Goal: Task Accomplishment & Management: Complete application form

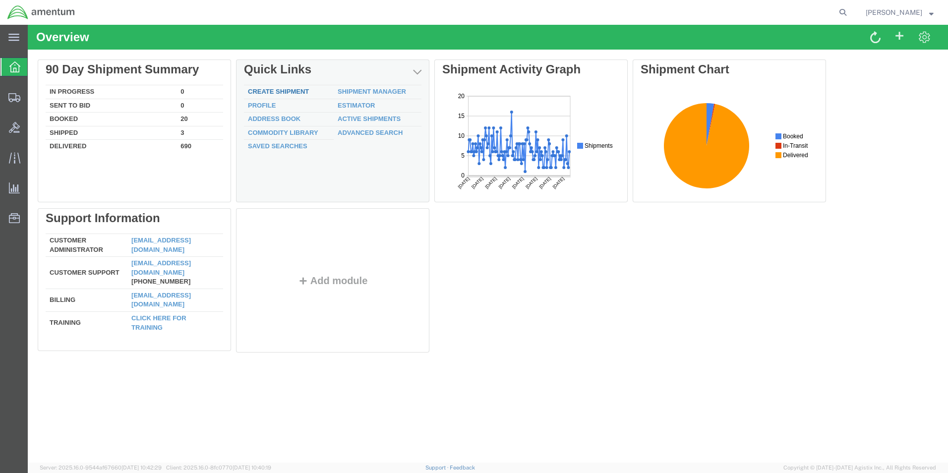
click at [264, 92] on link "Create Shipment" at bounding box center [278, 91] width 61 height 7
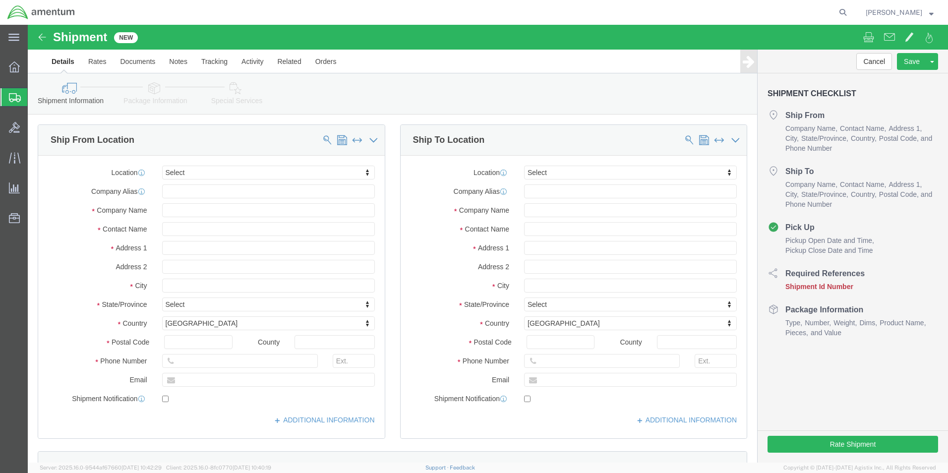
select select
type input "wsa"
select select "49914"
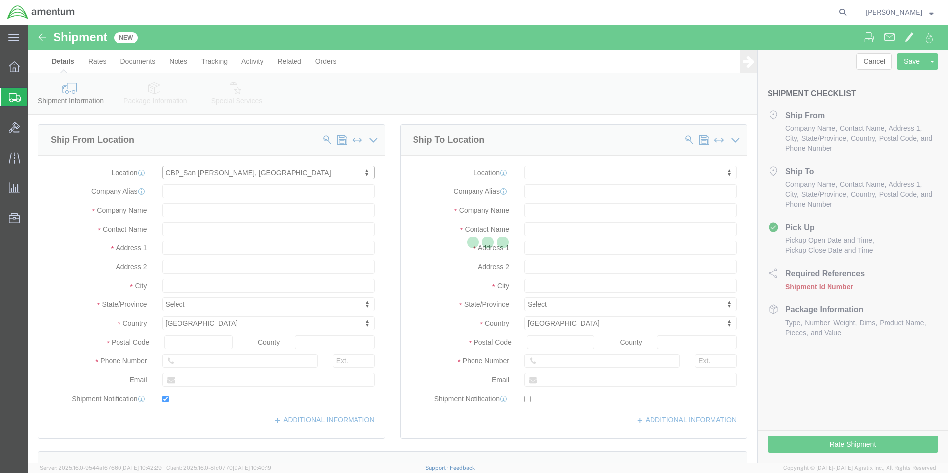
type input "Amentum Services, Inc"
type input "[PERSON_NAME]"
type input "[STREET_ADDRESS]"
type input "San [PERSON_NAME]"
type input "76904"
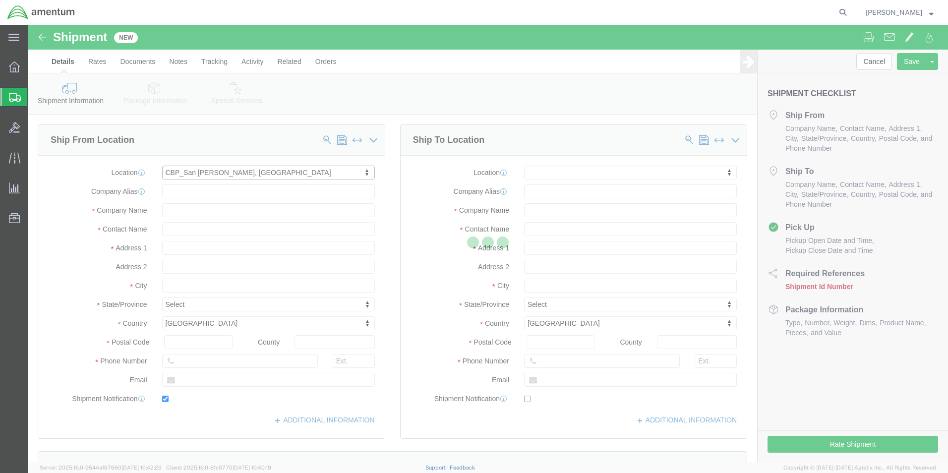
type input "[PHONE_NUMBER]"
type input "[PERSON_NAME][EMAIL_ADDRESS][PERSON_NAME][DOMAIN_NAME]"
checkbox input "true"
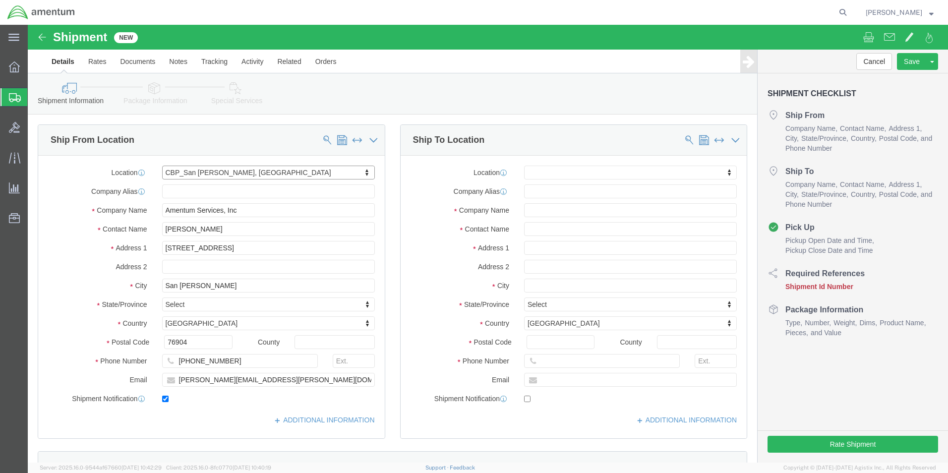
select select "[GEOGRAPHIC_DATA]"
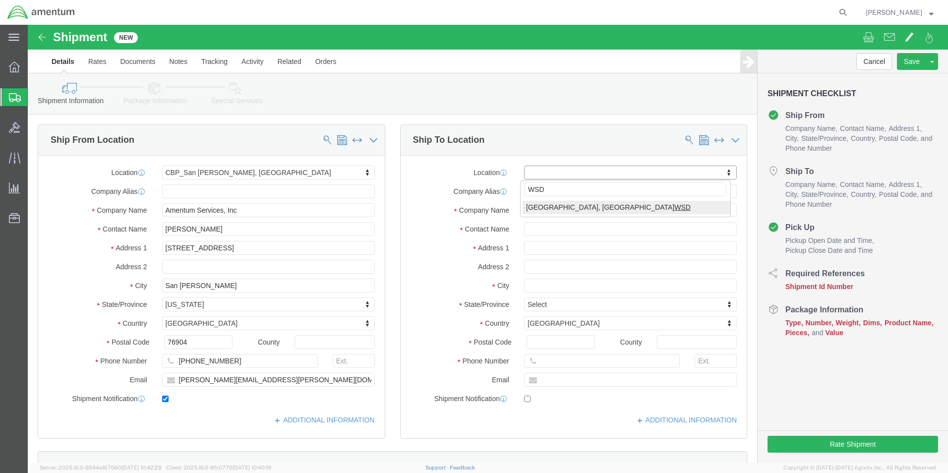
type input "WSD"
select select "49946"
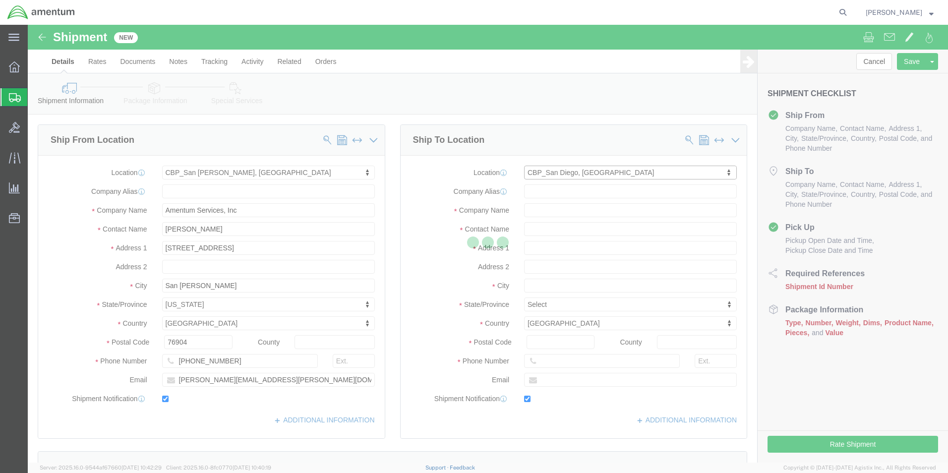
type input "Amentum Services, Inc"
type input "[PERSON_NAME]"
type input "Bldg 1480 [GEOGRAPHIC_DATA] [GEOGRAPHIC_DATA]"
type input "[GEOGRAPHIC_DATA]"
type input "92135-7013"
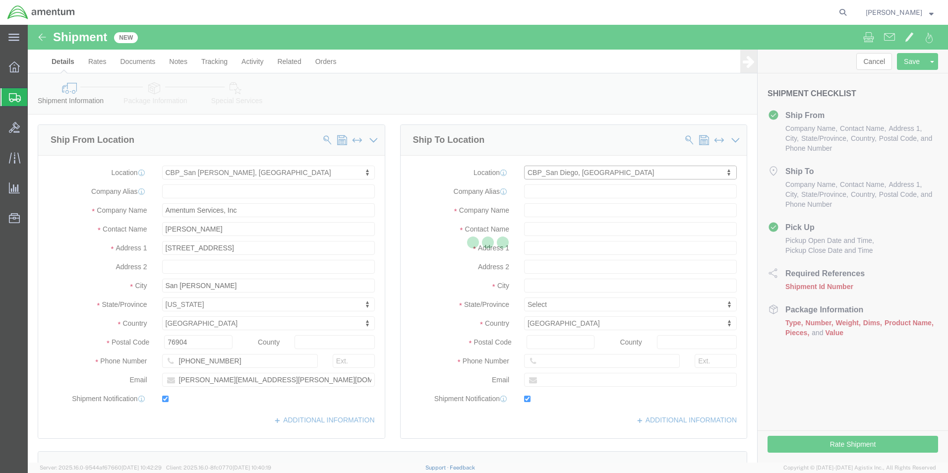
type input "[PHONE_NUMBER]"
type input "3017"
type input "[PERSON_NAME][EMAIL_ADDRESS][PERSON_NAME][DOMAIN_NAME]"
checkbox input "true"
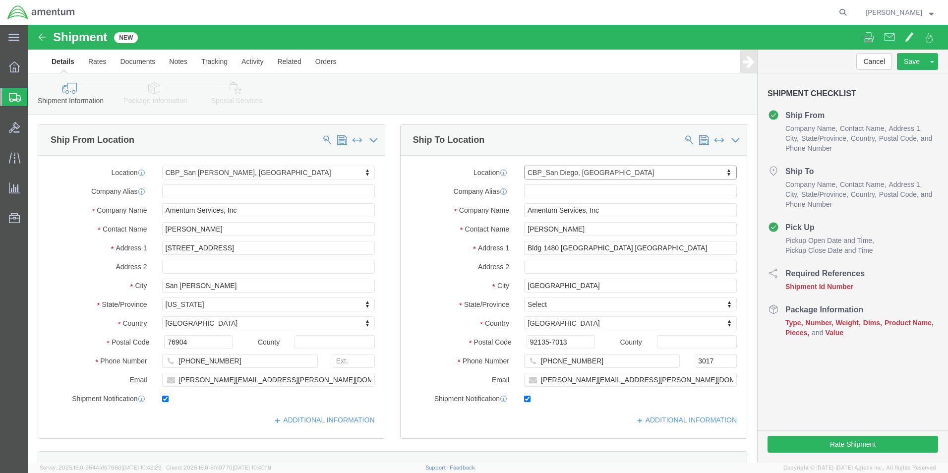
select select "CA"
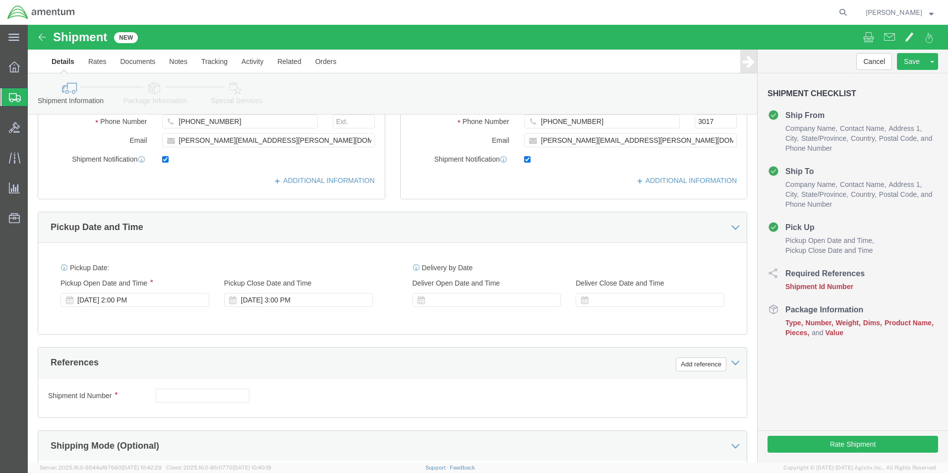
scroll to position [248, 0]
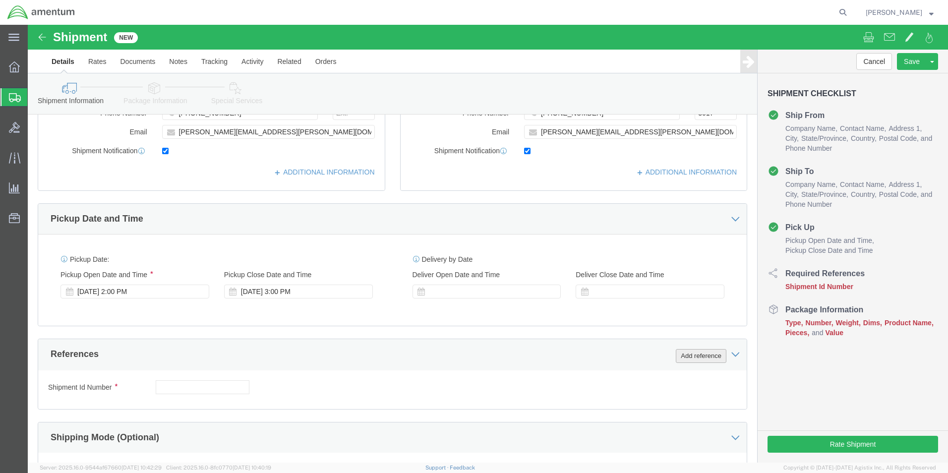
click button "Add reference"
click select "Select Account Type Activity ID Airline Appointment Number ASN Batch Request # …"
select select "CUSTREF"
click select "Select Account Type Activity ID Airline Appointment Number ASN Batch Request # …"
click input "text"
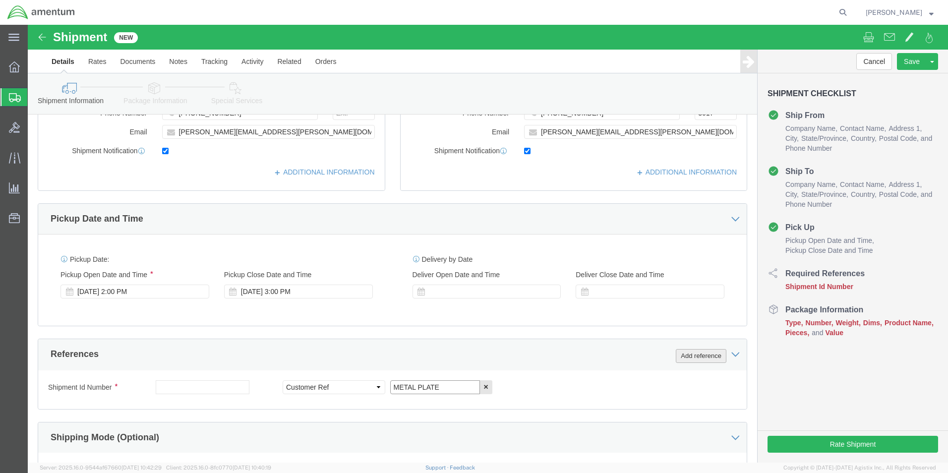
type input "METAL PLATE"
click button "Add reference"
click select "Select Account Type Activity ID Airline Appointment Number ASN Batch Request # …"
select select "DEPT"
click select "Select Account Type Activity ID Airline Appointment Number ASN Batch Request # …"
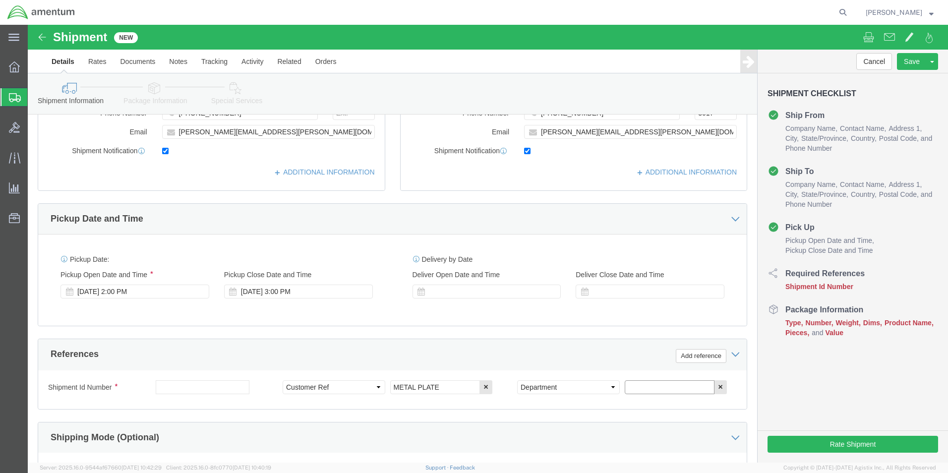
click input "text"
type input "CBP"
click button "Add reference"
click select "Select Account Type Activity ID Airline Appointment Number ASN Batch Request # …"
select select "PROJNUM"
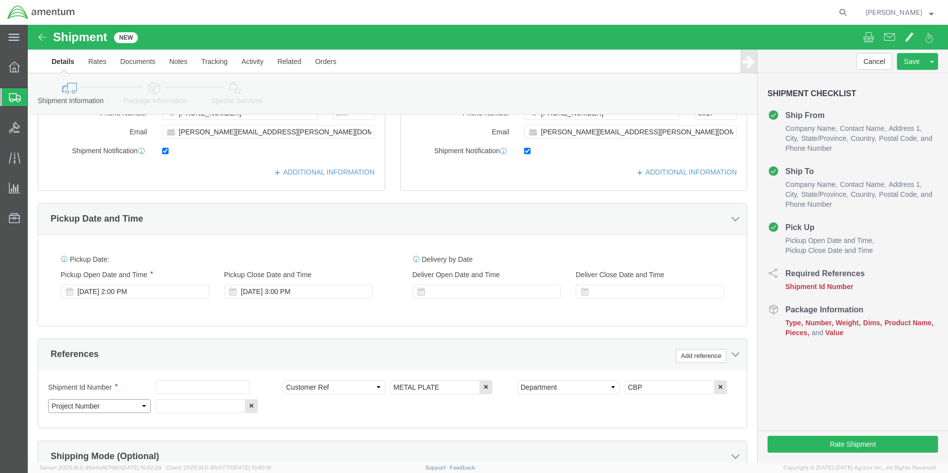
click select "Select Account Type Activity ID Airline Appointment Number ASN Batch Request # …"
click input "text"
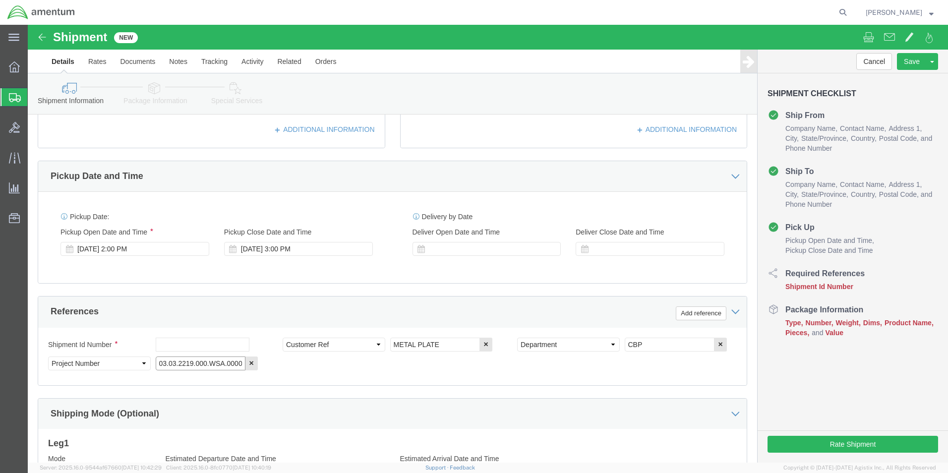
scroll to position [432, 0]
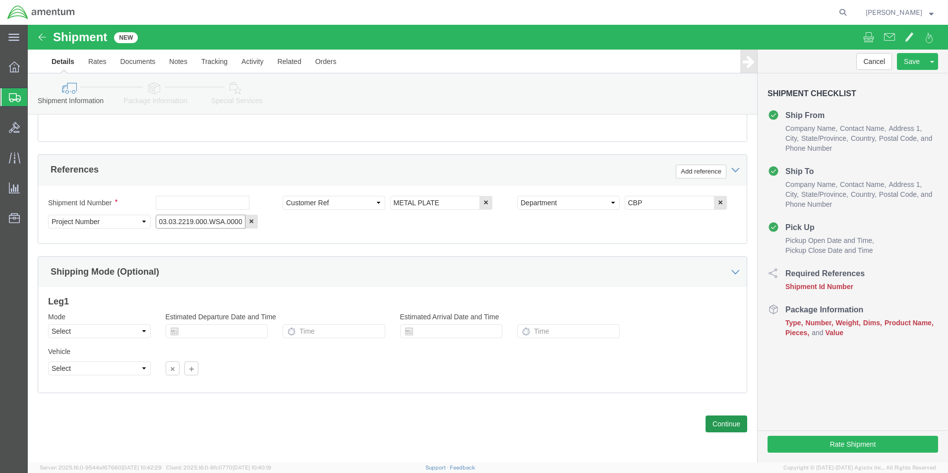
type input "6118.03.03.2219.000.WSA.0000"
click button "Continue"
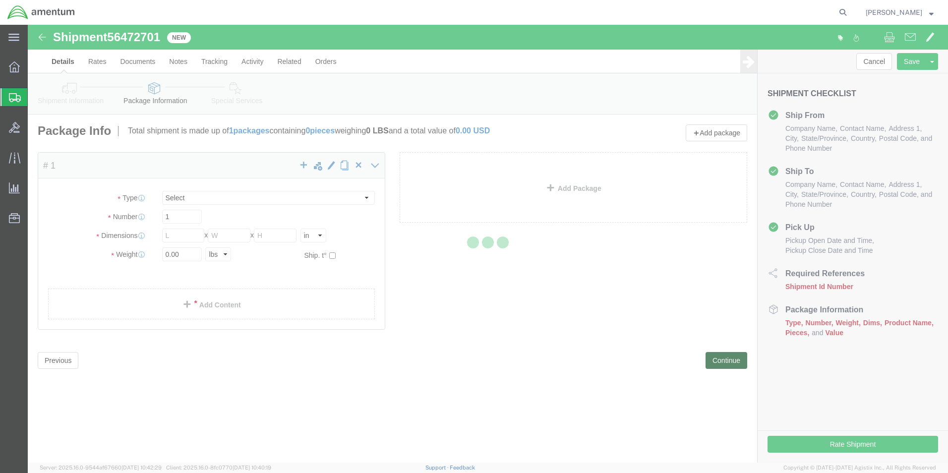
select select "CBOX"
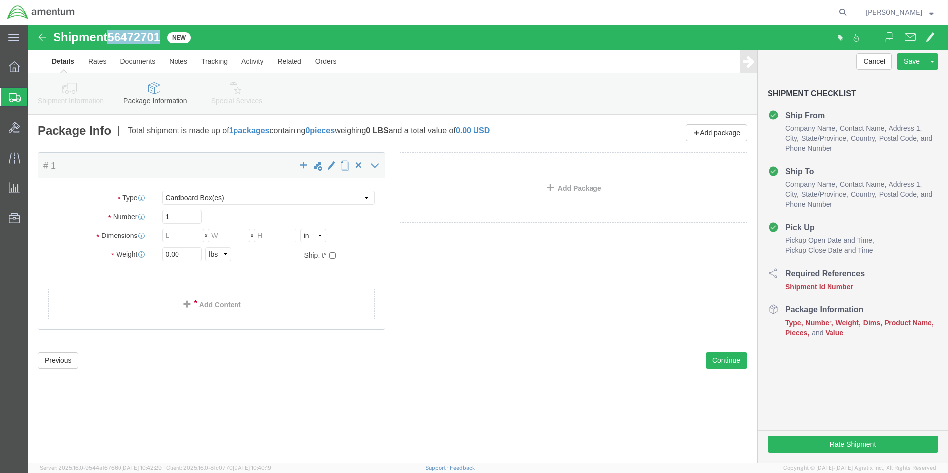
drag, startPoint x: 81, startPoint y: 11, endPoint x: 137, endPoint y: 14, distance: 56.1
click div "Shipment 56472701 New"
copy h1 "56472701"
click icon
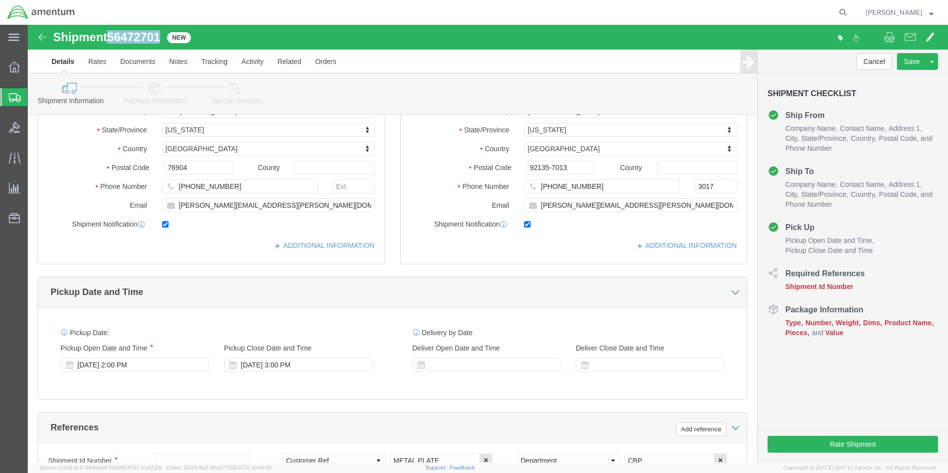
scroll to position [248, 0]
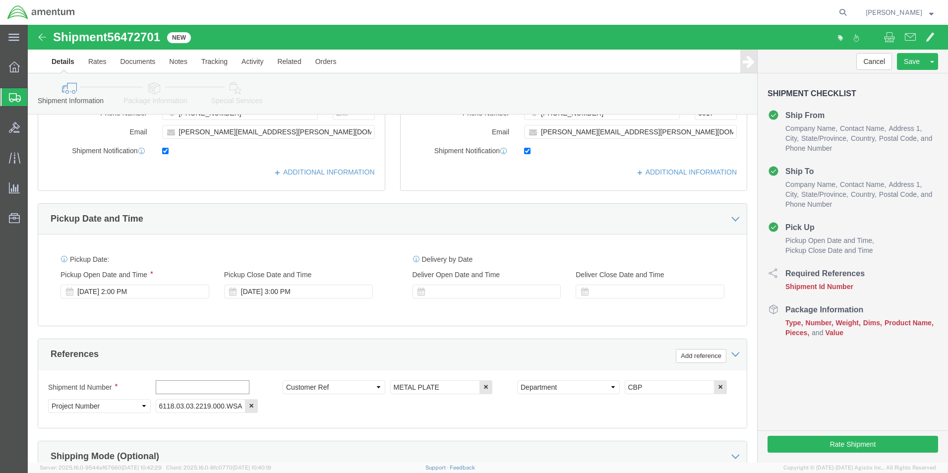
click input "text"
paste input "56472701"
type input "56472701"
click icon
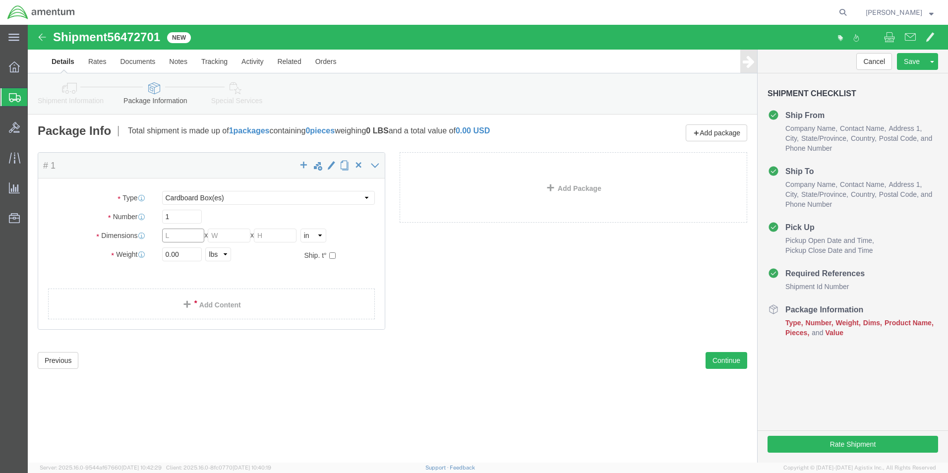
click input "text"
type input "15"
type input "11"
type input "8.0"
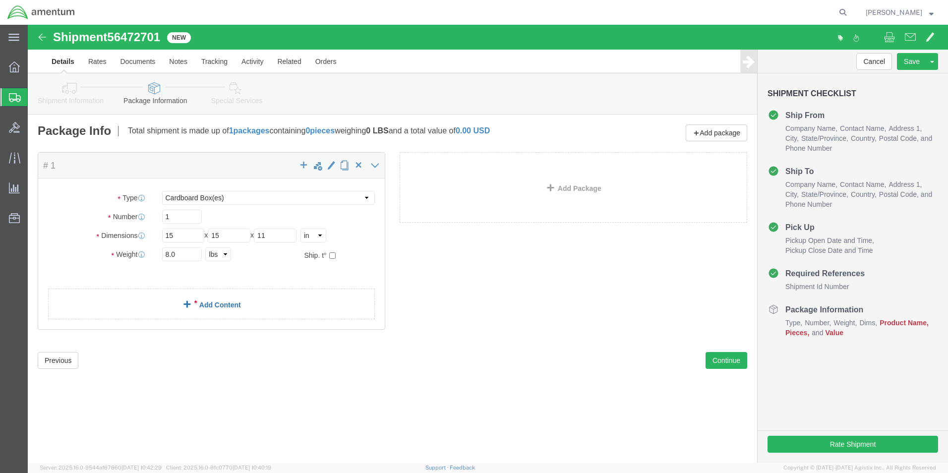
click link "Add Content"
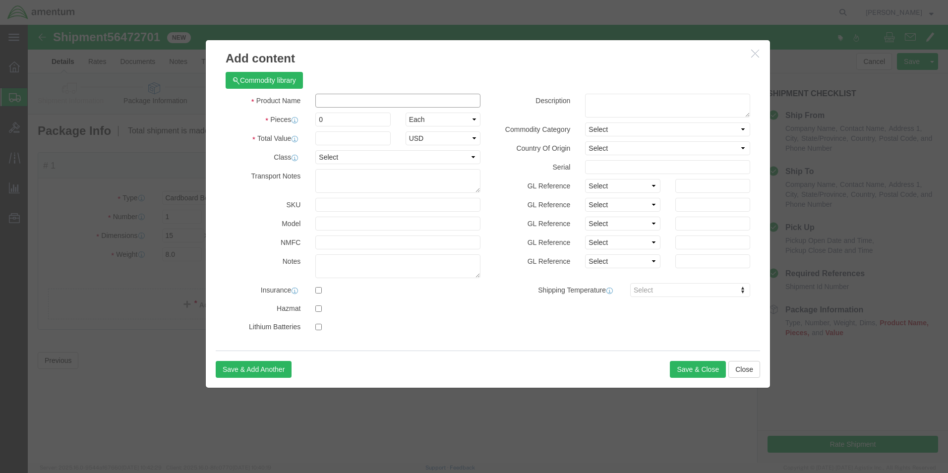
click input "text"
type input "METAL PLATE"
drag, startPoint x: 308, startPoint y: 95, endPoint x: 272, endPoint y: 95, distance: 35.7
click div "Pieces 0 Select Bag Barrels 100Board Feet Bottle Box Blister Pack Carats Can Ca…"
type input "1"
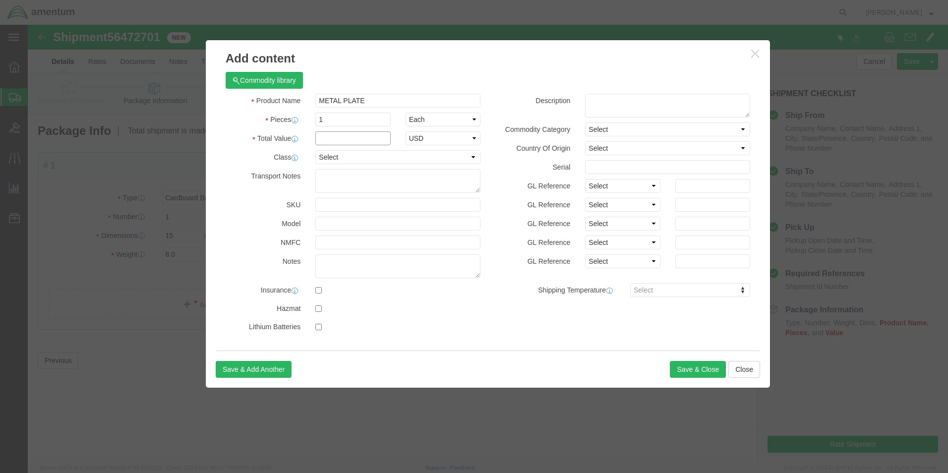
click input "text"
type input "10.00"
click button "Save & Close"
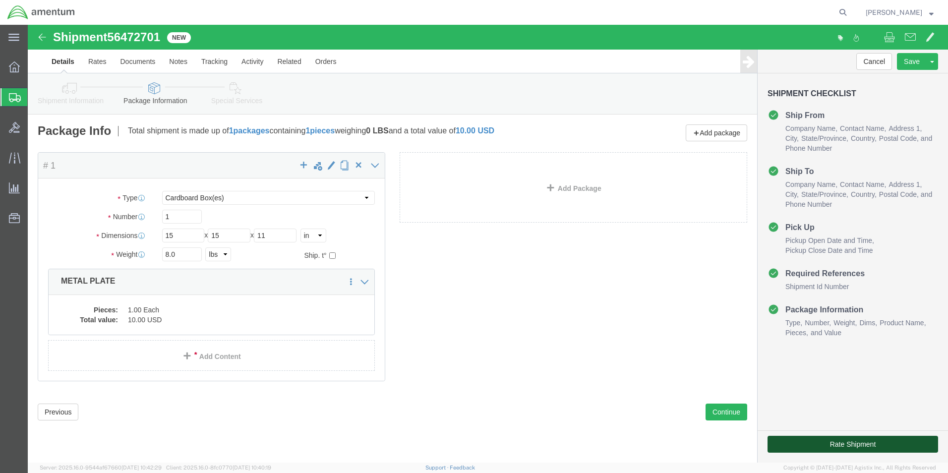
click button "Rate Shipment"
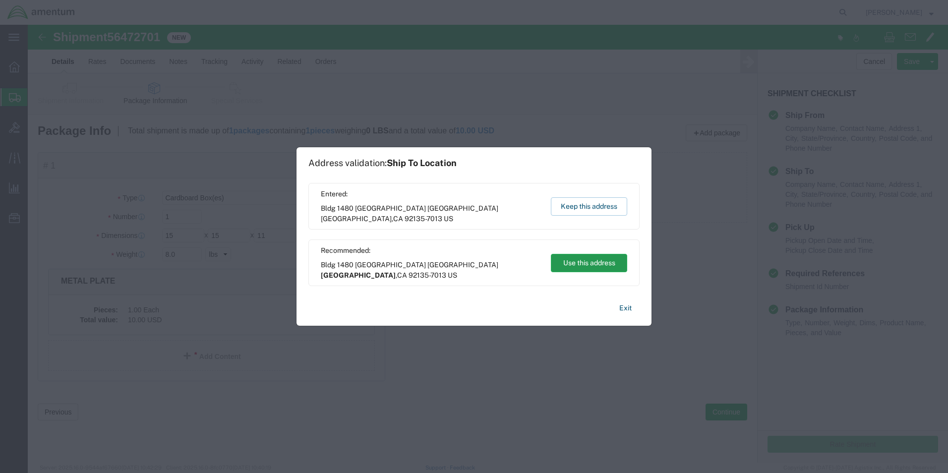
click at [588, 262] on button "Use this address" at bounding box center [589, 263] width 76 height 18
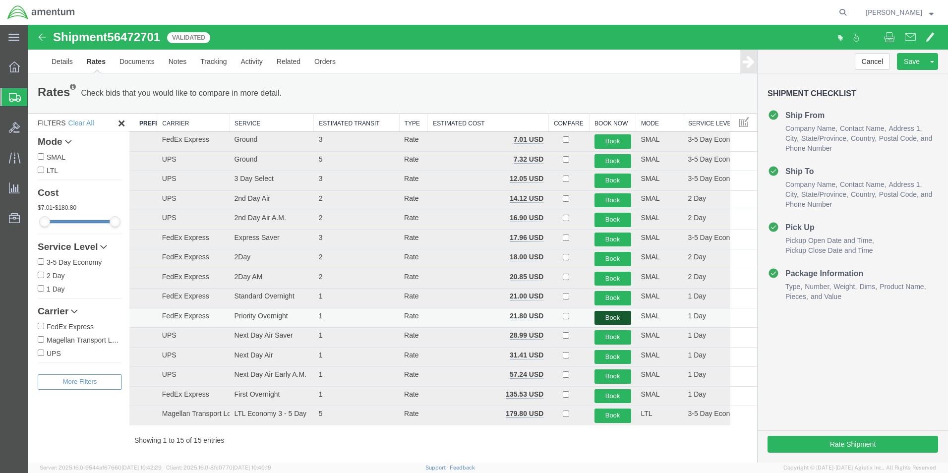
click at [610, 317] on button "Book" at bounding box center [612, 318] width 37 height 14
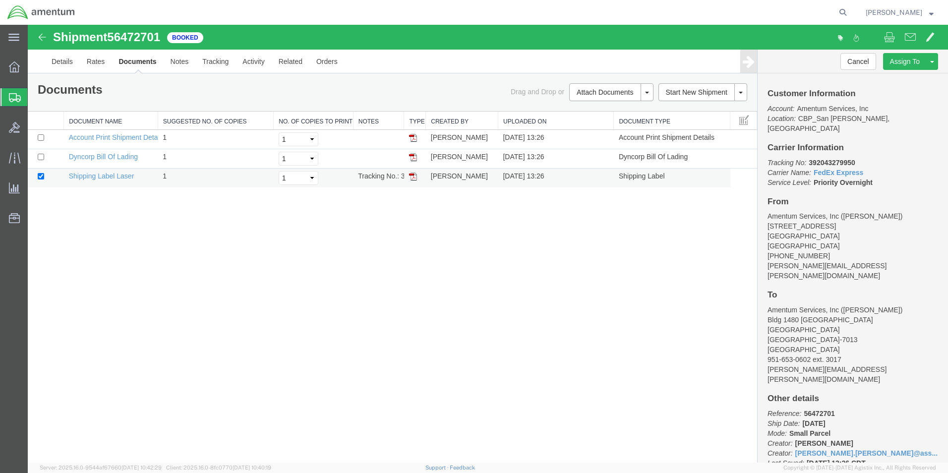
click at [413, 174] on img at bounding box center [413, 177] width 8 height 8
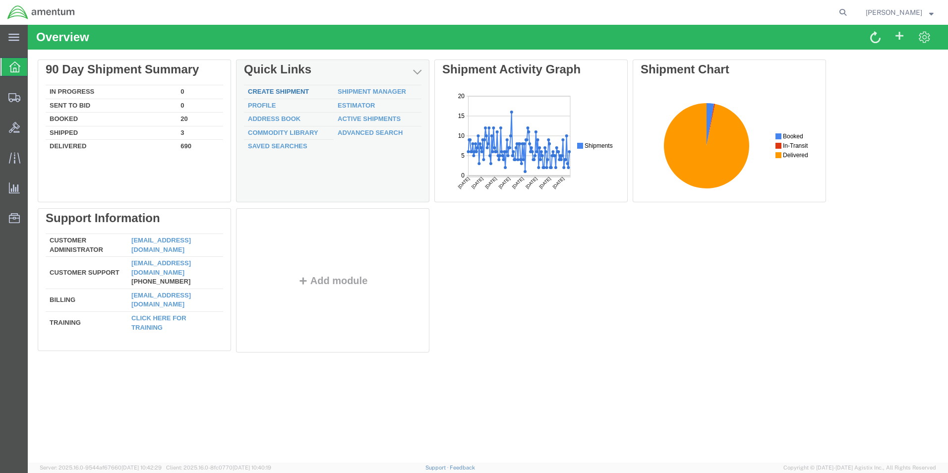
click at [292, 92] on link "Create Shipment" at bounding box center [278, 91] width 61 height 7
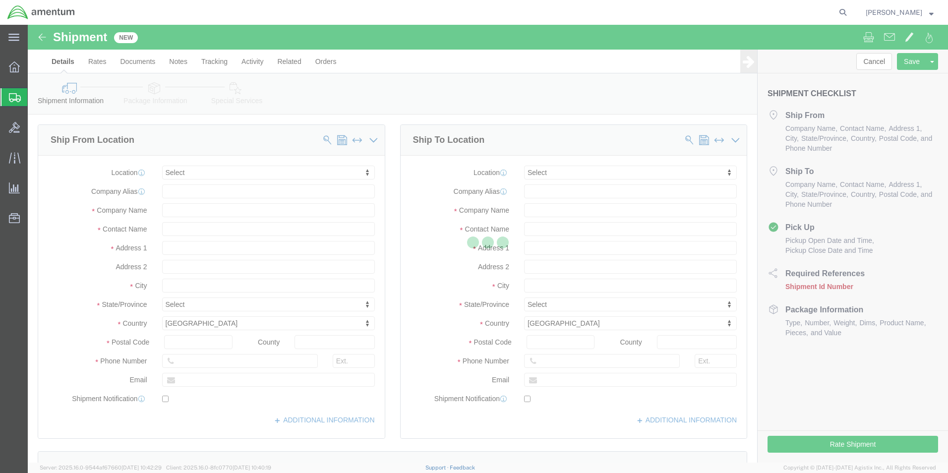
select select
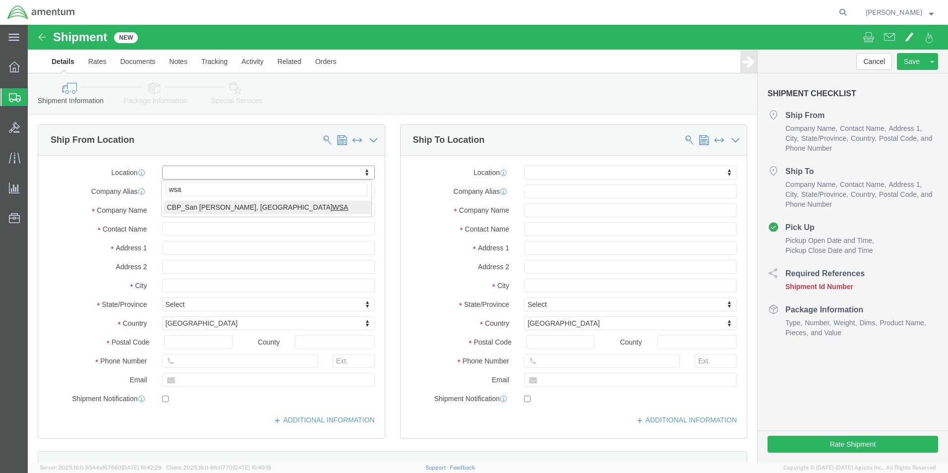
type input "wsa"
select select "49914"
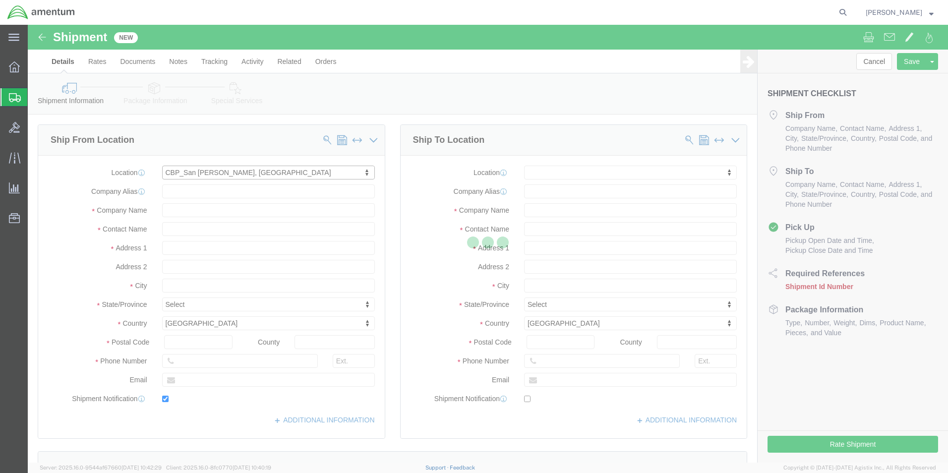
type input "Amentum Services, Inc"
type input "[PERSON_NAME]"
type input "[STREET_ADDRESS]"
type input "San [PERSON_NAME]"
type input "76904"
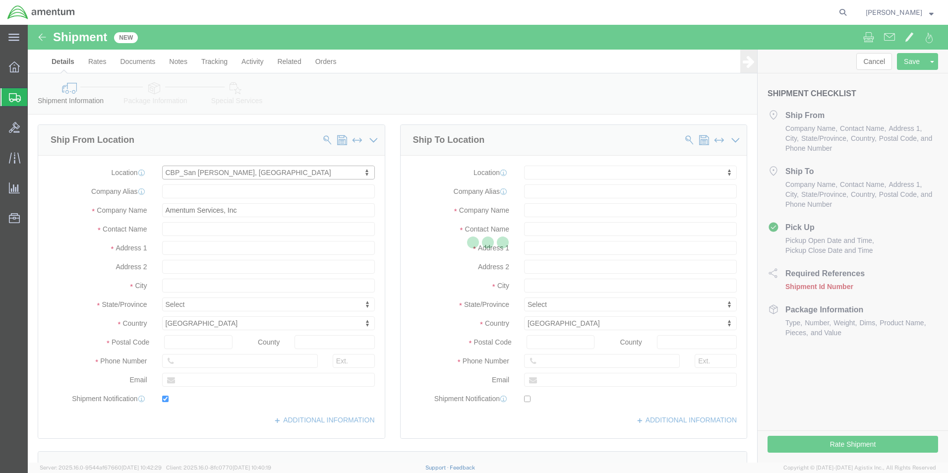
type input "[PHONE_NUMBER]"
type input "[PERSON_NAME][EMAIL_ADDRESS][PERSON_NAME][DOMAIN_NAME]"
checkbox input "true"
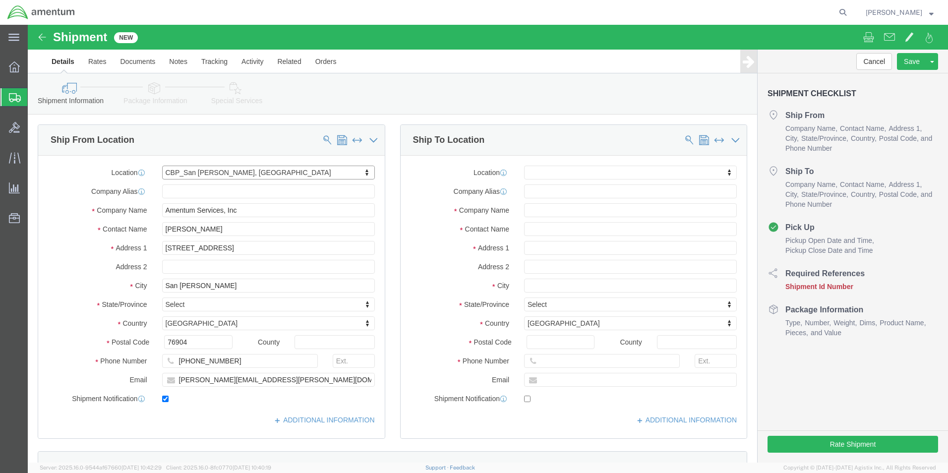
select select "[GEOGRAPHIC_DATA]"
click input "AVLAB"
type input "A"
click input "text"
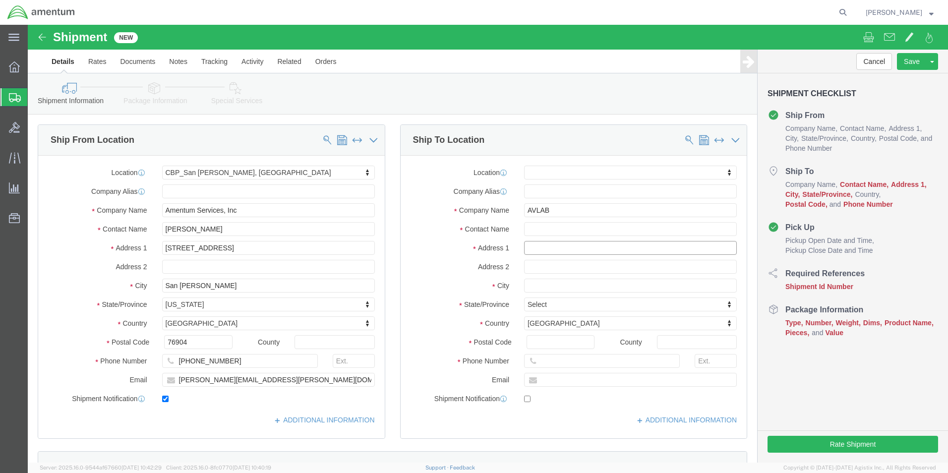
click input "text"
click input "AVLAB"
click input "AV LAB"
type input "AV"
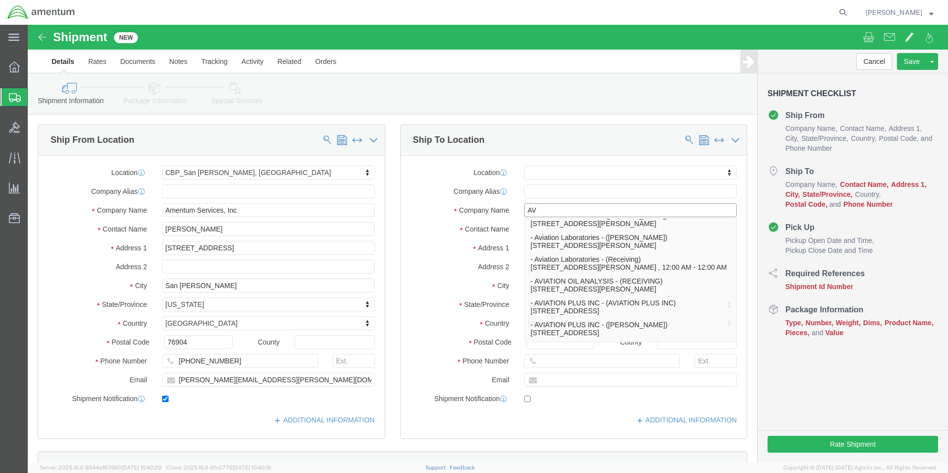
scroll to position [169, 0]
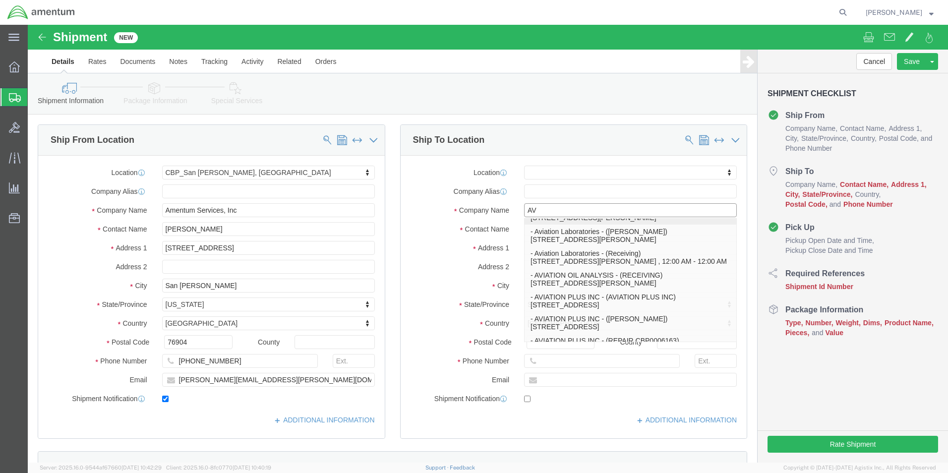
click p "- Aviation Laboratories - (Michelle Bourg) 910 Maria Street, Kenner, LA, 70062,…"
select select
type input "Aviation Laboratories"
type input "Michelle Bourg"
type input "910 Maria Street"
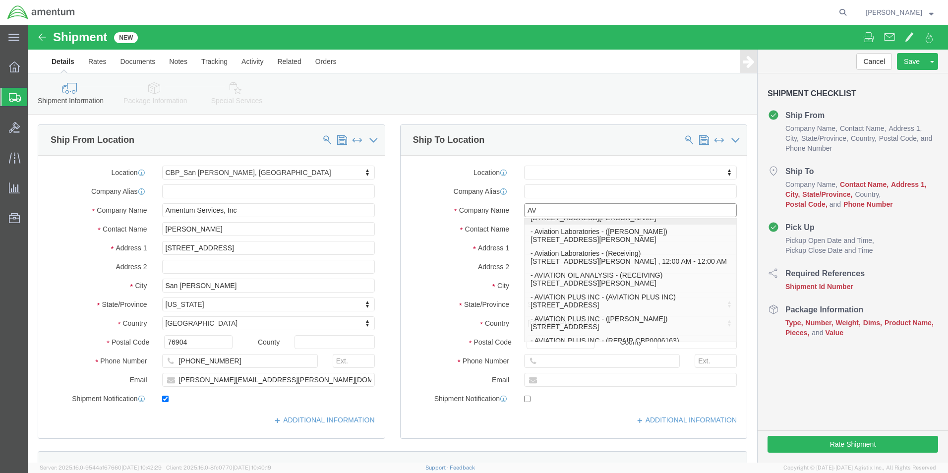
type input "Kenner"
type input "70062"
select select "LA"
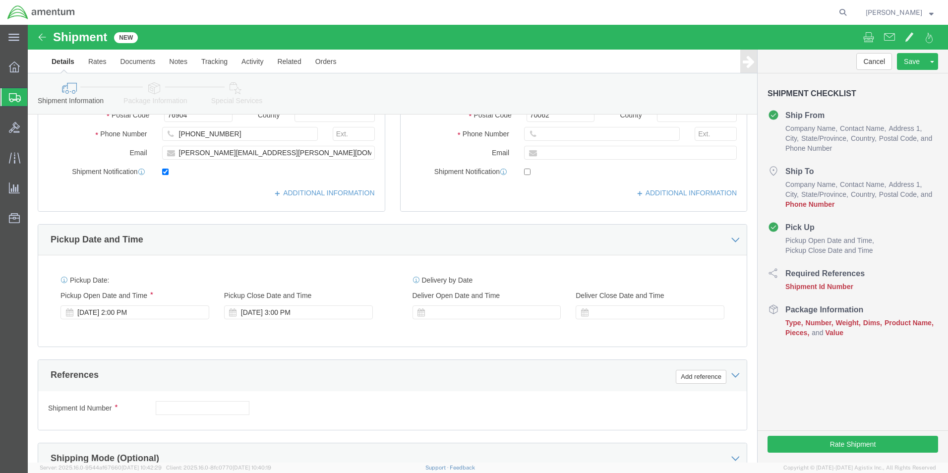
scroll to position [297, 0]
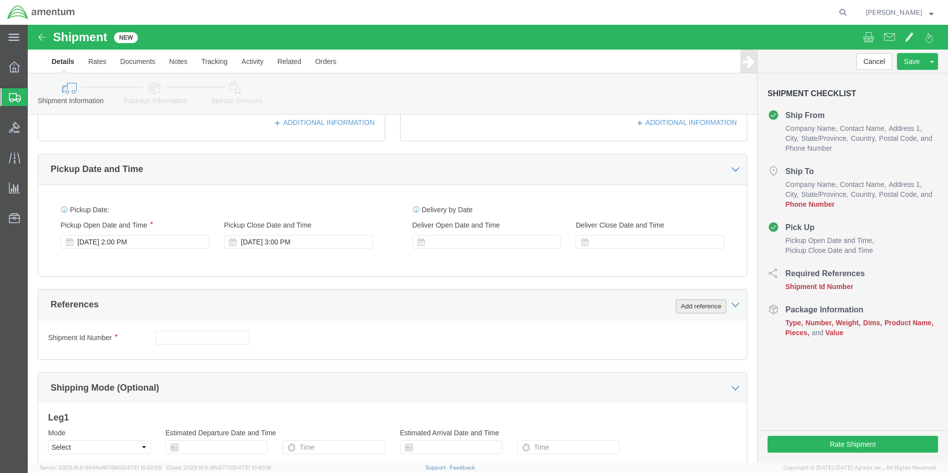
type input "Aviation Laboratories"
click button "Add reference"
click select "Select Account Type Activity ID Airline Appointment Number ASN Batch Request # …"
select select "CUSTREF"
click select "Select Account Type Activity ID Airline Appointment Number ASN Batch Request # …"
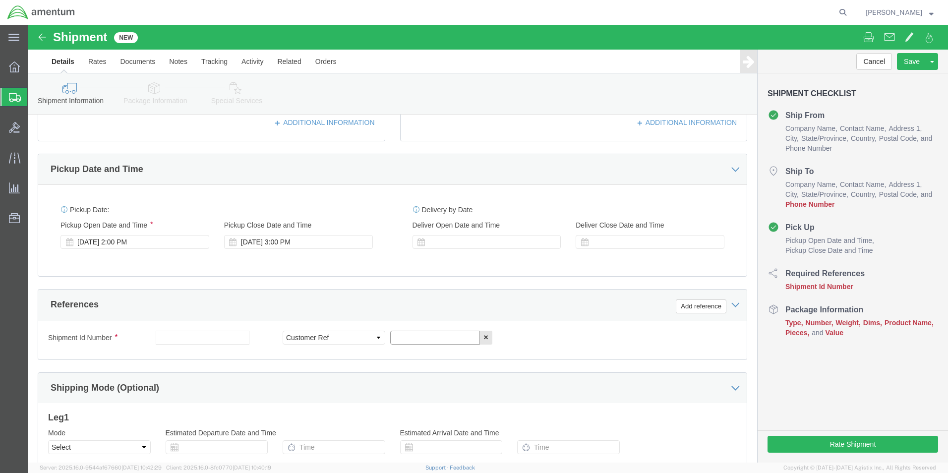
click input "text"
type input "SAMPLE"
click button "Add reference"
click select "Select Account Type Activity ID Airline Appointment Number ASN Batch Request # …"
select select "DEPT"
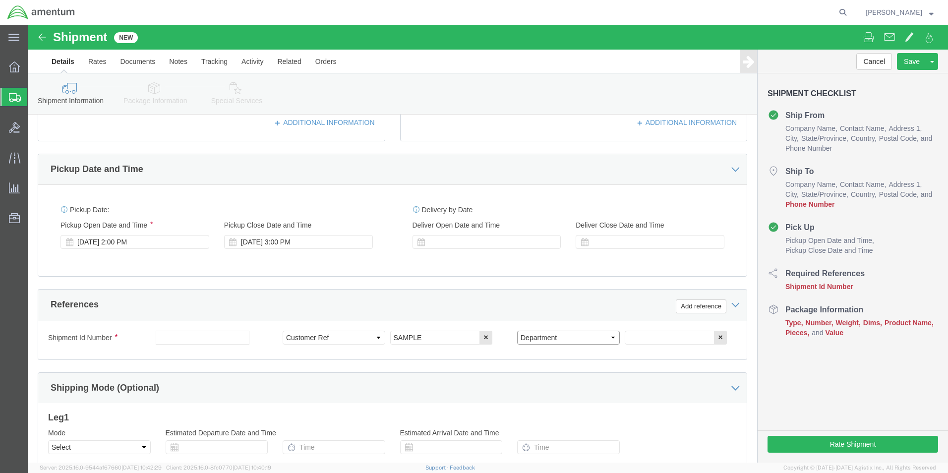
click select "Select Account Type Activity ID Airline Appointment Number ASN Batch Request # …"
click input "text"
type input "CBP"
click button "Add reference"
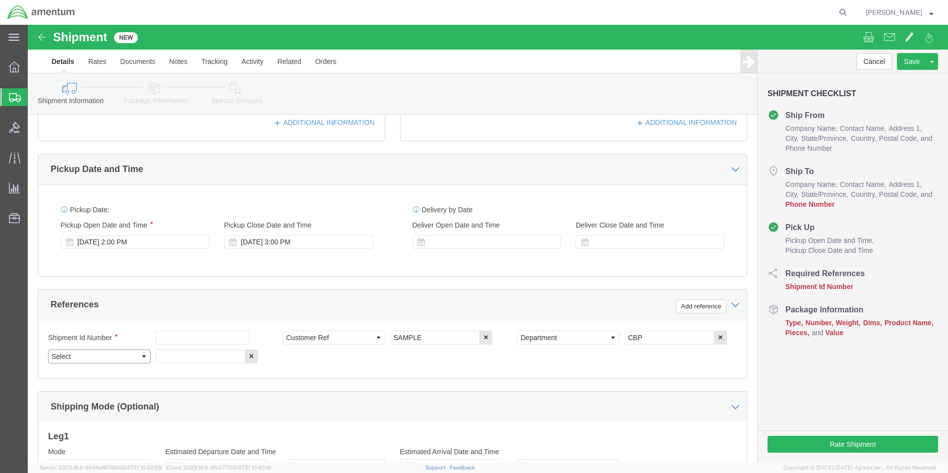
click select "Select Account Type Activity ID Airline Appointment Number ASN Batch Request # …"
click div "Pickup Start Date Pickup Start Time Pickup Open Date and Time Aug 12 2025 2:00 …"
click select "Select Account Type Activity ID Airline Appointment Number ASN Batch Request # …"
select select "PROJNUM"
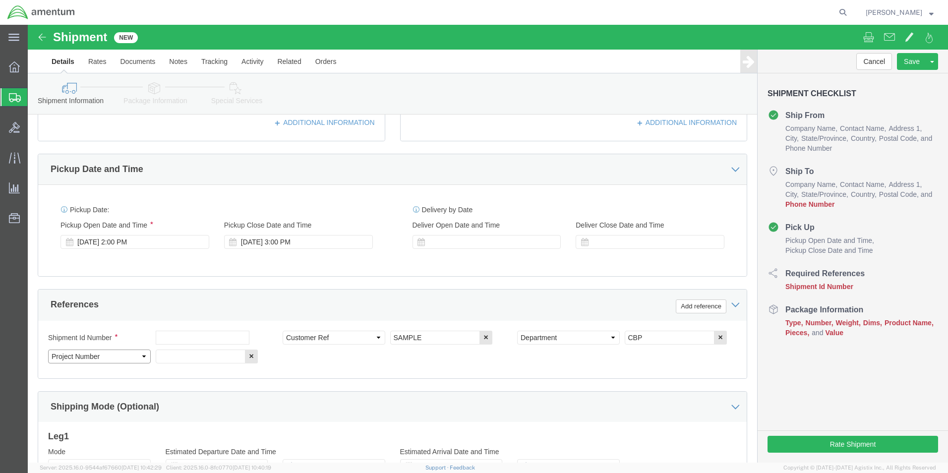
click select "Select Account Type Activity ID Airline Appointment Number ASN Batch Request # …"
click input "text"
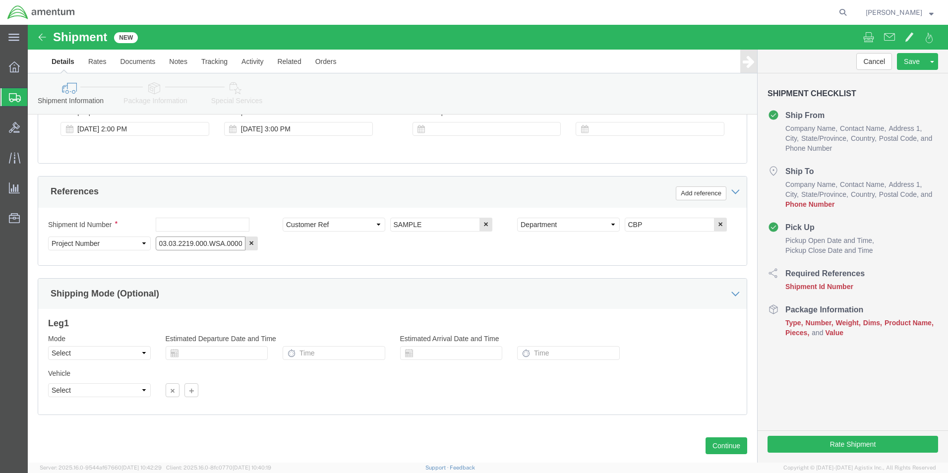
scroll to position [432, 0]
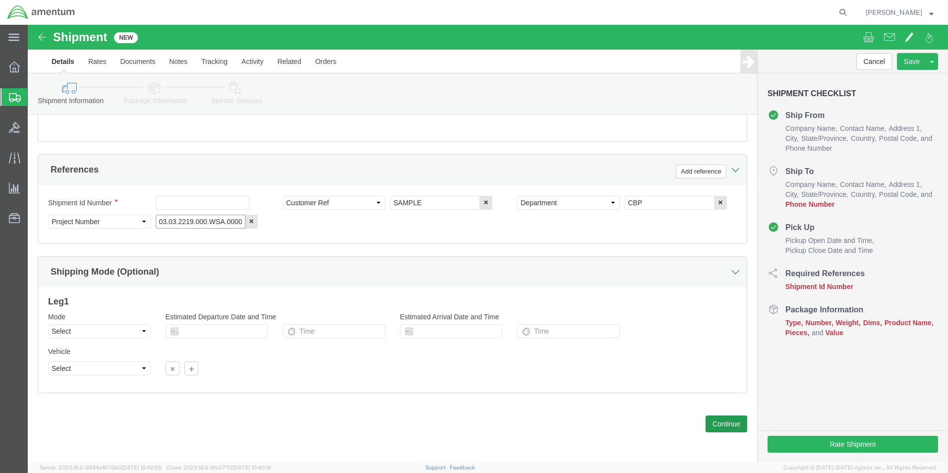
type input "6118.03.03.2219.000.WSA.0000"
click button "Continue"
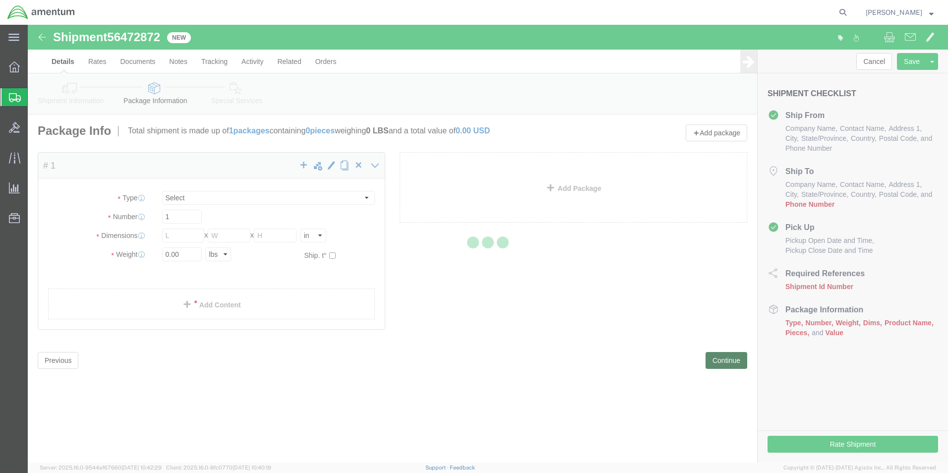
select select "CBOX"
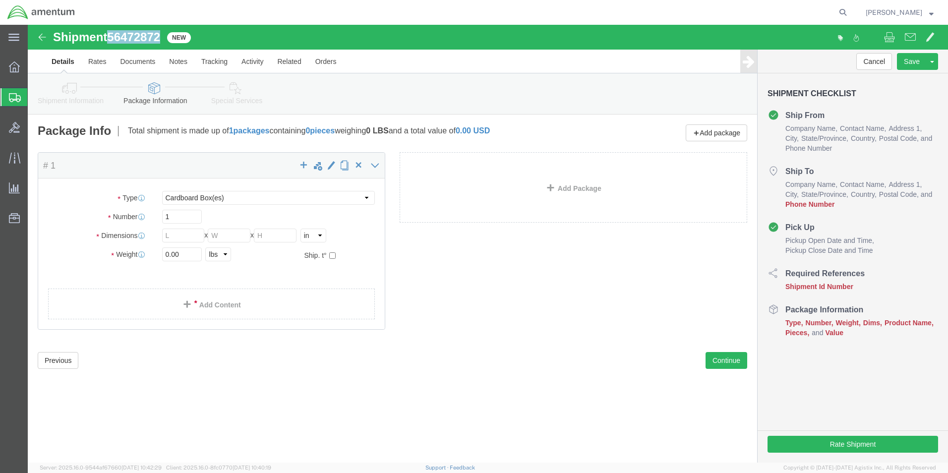
drag, startPoint x: 84, startPoint y: 12, endPoint x: 141, endPoint y: 12, distance: 57.0
click div "Shipment 56472872 New"
click icon
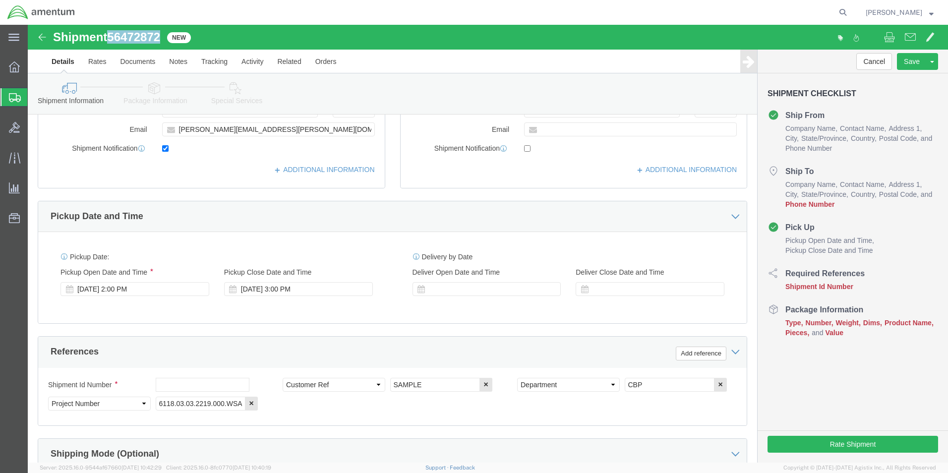
scroll to position [297, 0]
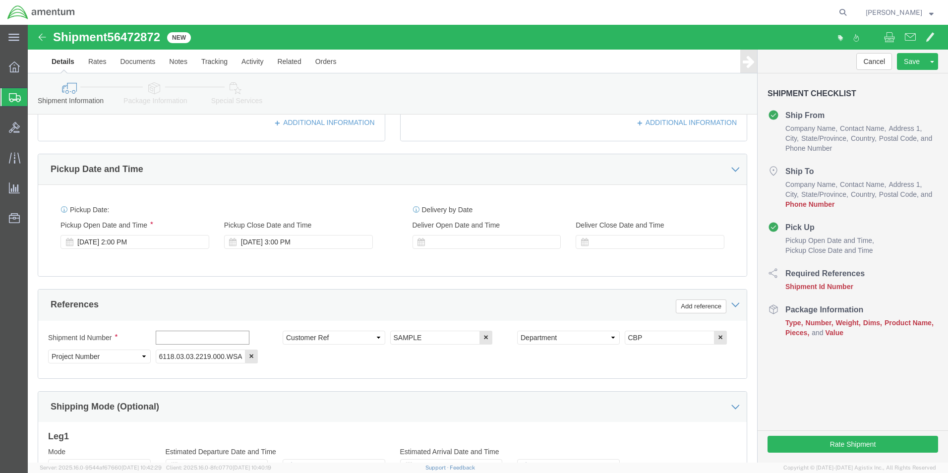
click input "text"
paste input "56472872"
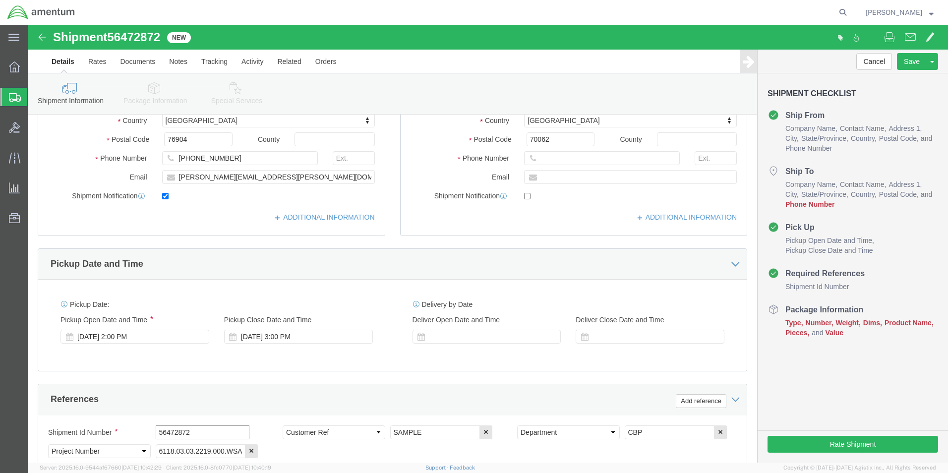
scroll to position [198, 0]
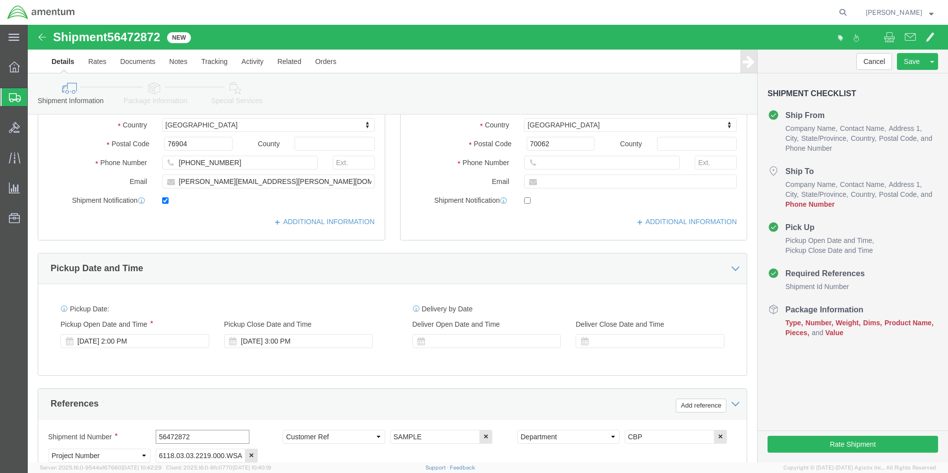
type input "56472872"
click icon
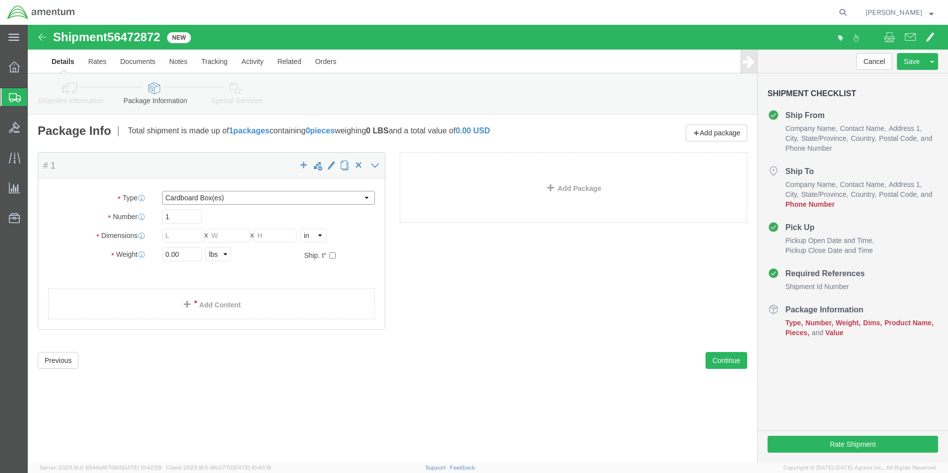
click select "Select BCK Boxes Bale(s) Basket(s) Bolt(s) Bottle(s) Buckets Bulk Bundle(s) Can…"
select select "MBX"
click select "Select BCK Boxes Bale(s) Basket(s) Bolt(s) Bottle(s) Buckets Bulk Bundle(s) Can…"
type input "13.00"
type input "11.50"
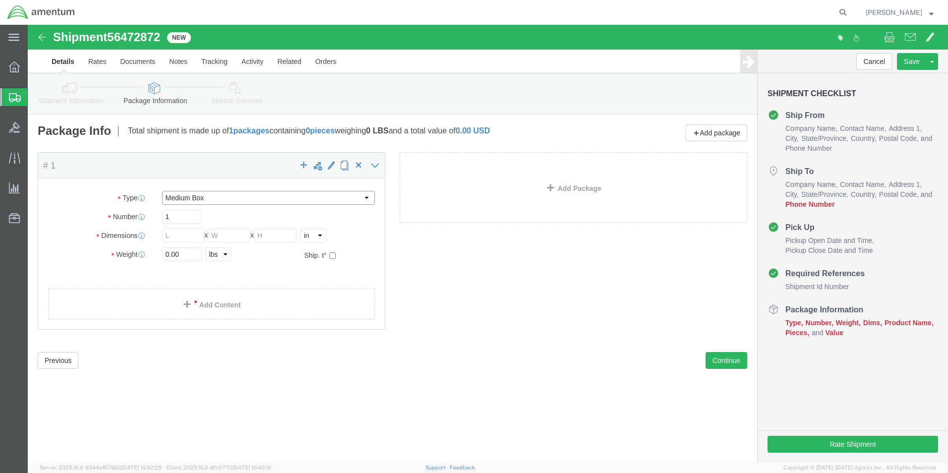
type input "2.50"
drag, startPoint x: 156, startPoint y: 227, endPoint x: 117, endPoint y: 228, distance: 39.7
click div "Weight Total weight of packages in pounds or kilograms 0.00 Select kgs lbs Ship…"
type input "1.0"
click link "Add Content"
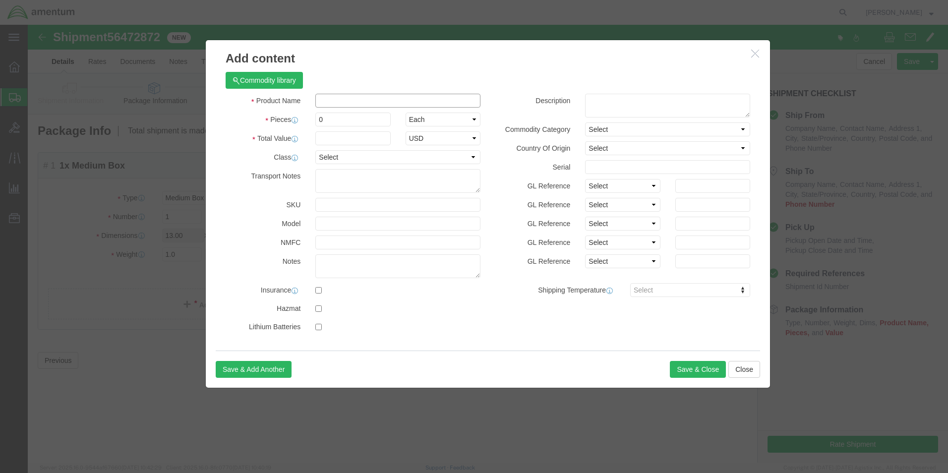
click input "text"
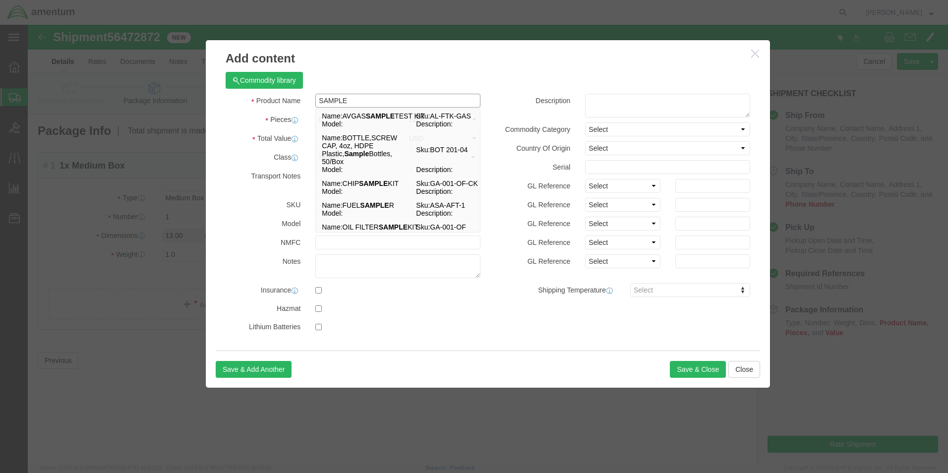
type input "SAMPLE"
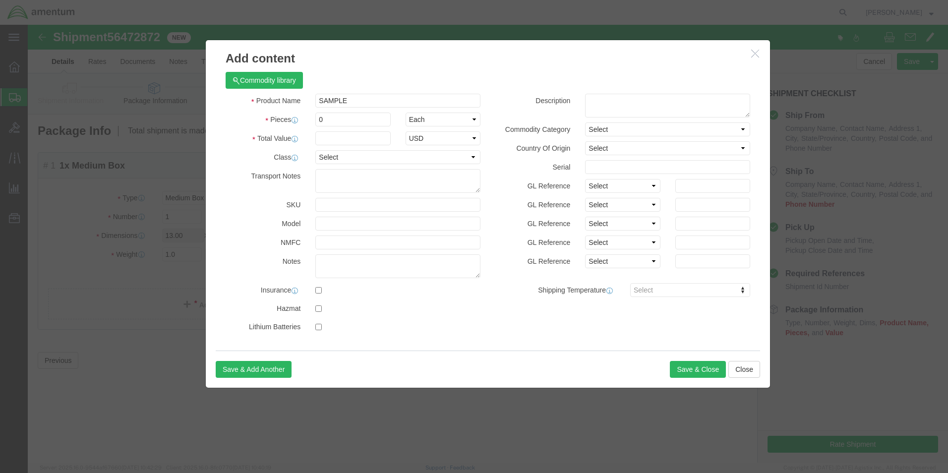
click div "Commodity library"
drag, startPoint x: 302, startPoint y: 94, endPoint x: 269, endPoint y: 101, distance: 34.3
click div "Pieces 0 Select Bag Barrels 100Board Feet Bottle Box Blister Pack Carats Can Ca…"
type input "1"
type input "10.00"
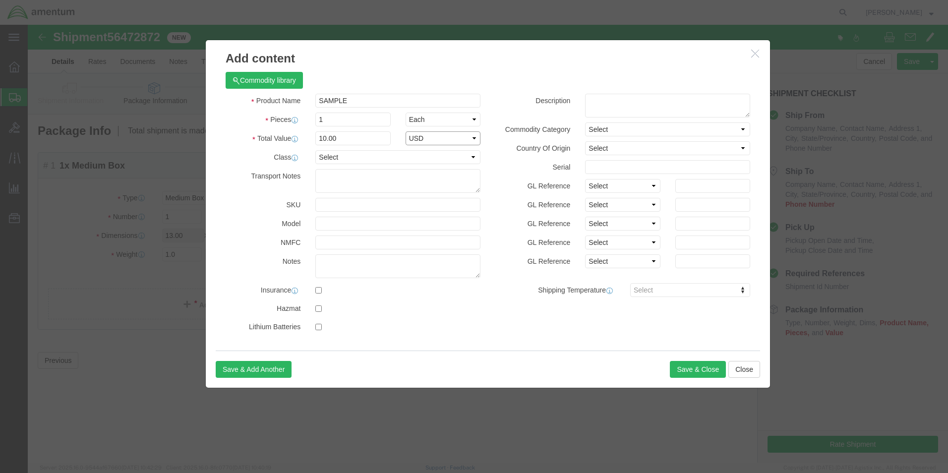
select select "USD"
click button "Save & Close"
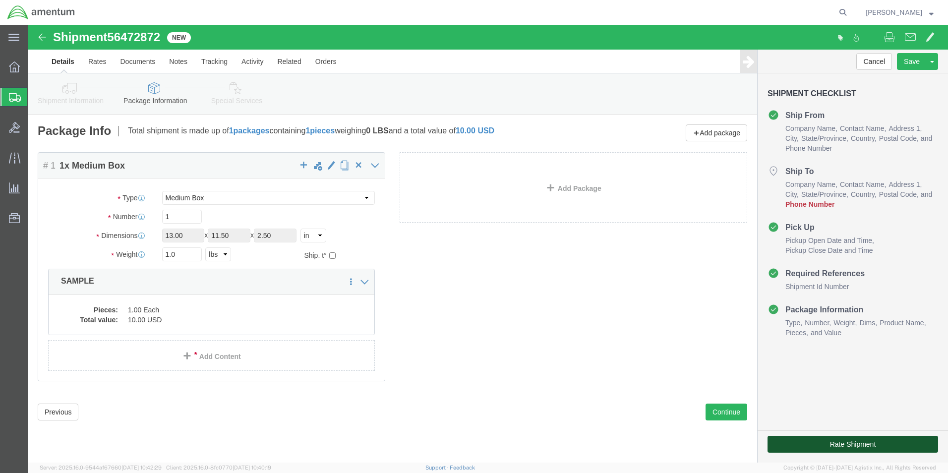
click button "Rate Shipment"
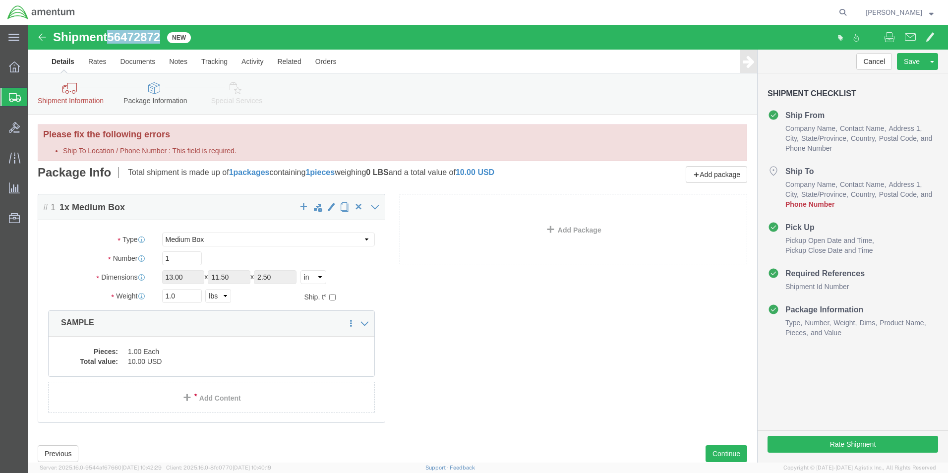
drag, startPoint x: 83, startPoint y: 12, endPoint x: 133, endPoint y: 14, distance: 50.6
click span "56472872"
copy span "56472872"
click link "Shipment Information"
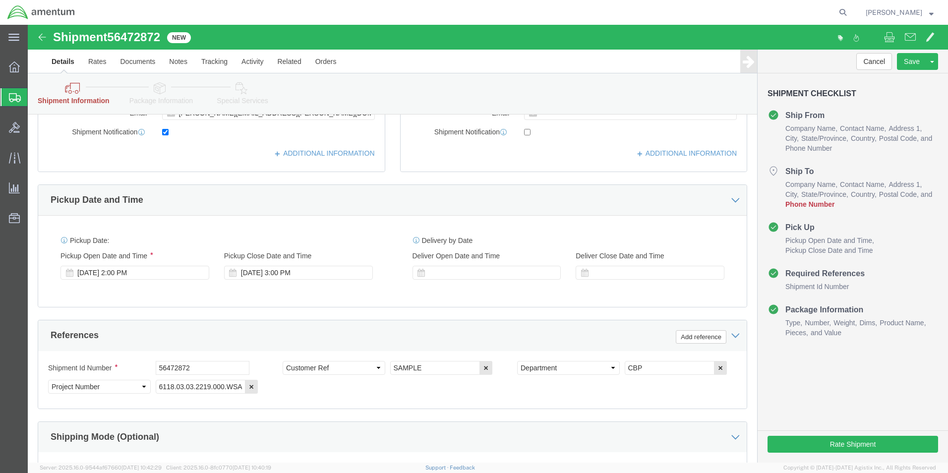
scroll to position [99, 0]
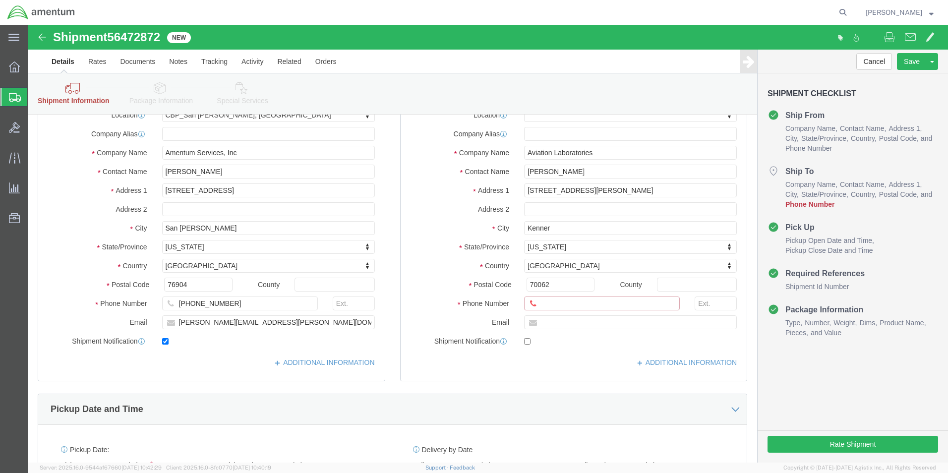
click input "Ship To Location / Phone Number : This field is required."
drag, startPoint x: 562, startPoint y: 129, endPoint x: 484, endPoint y: 127, distance: 78.3
click div "Company Name Aviation Laboratories AV"
click input "Ship To Location / Phone Number : This field is required."
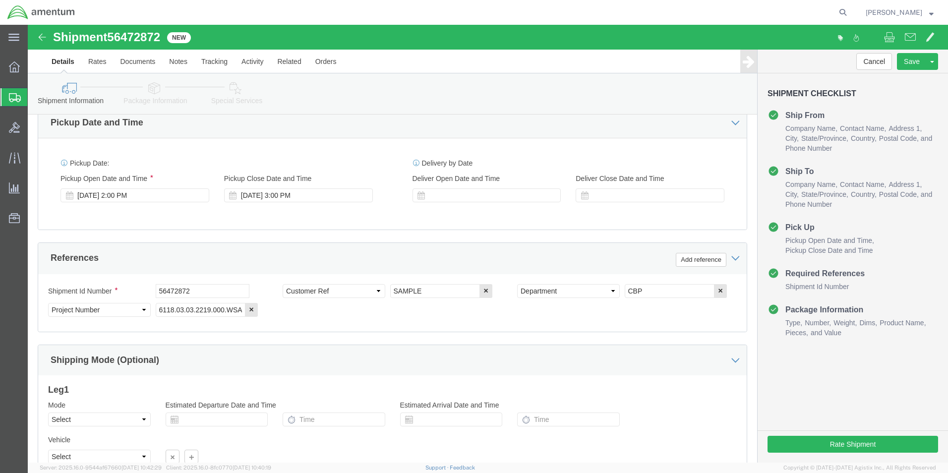
scroll to position [355, 0]
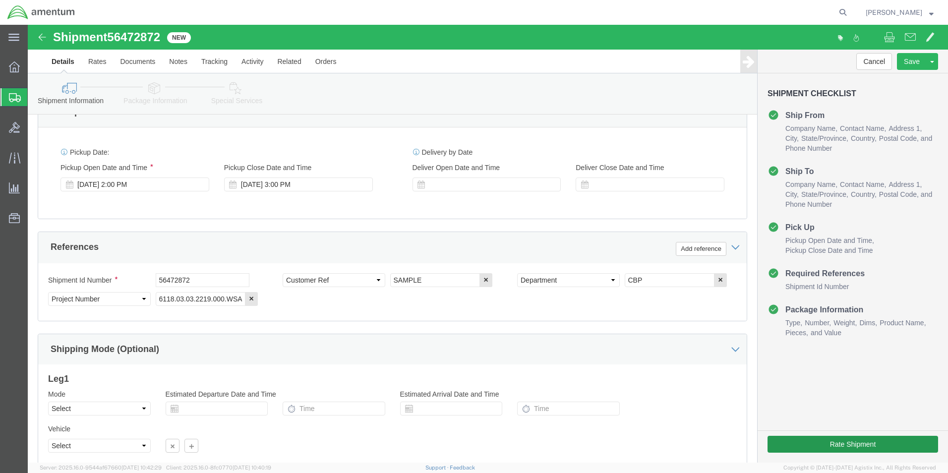
type input "504-469-6751"
click button "Rate Shipment"
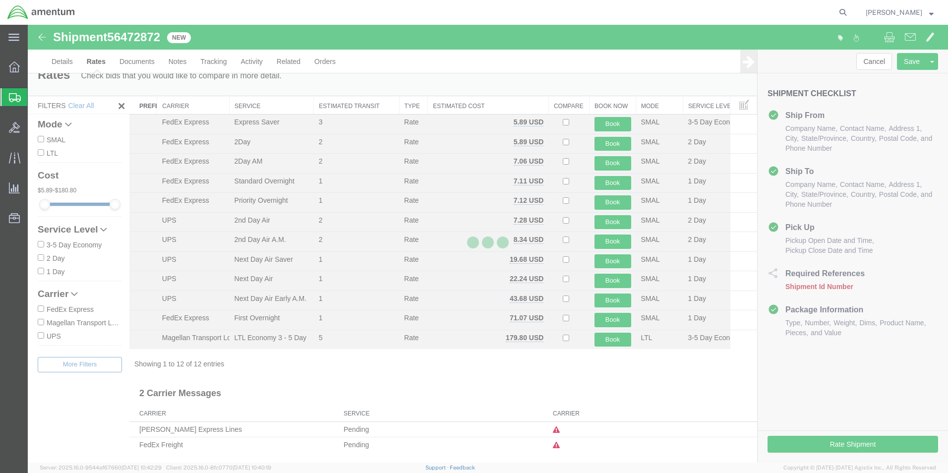
scroll to position [0, 0]
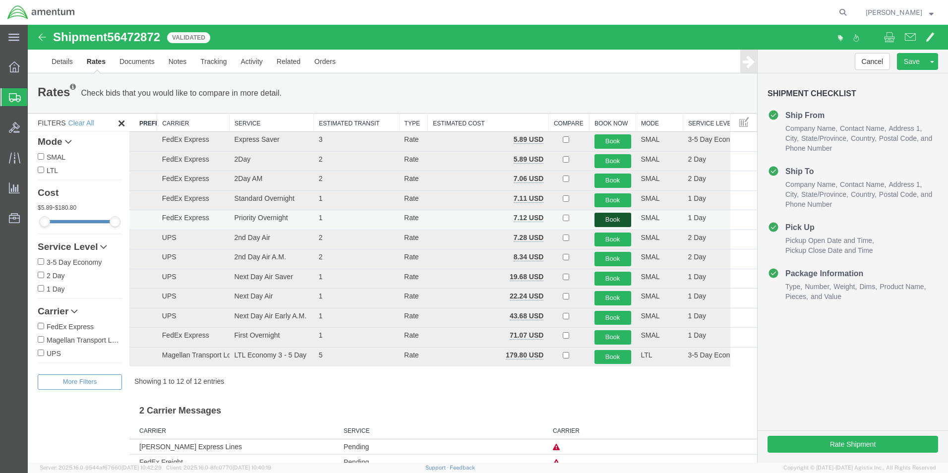
click at [604, 217] on button "Book" at bounding box center [612, 220] width 37 height 14
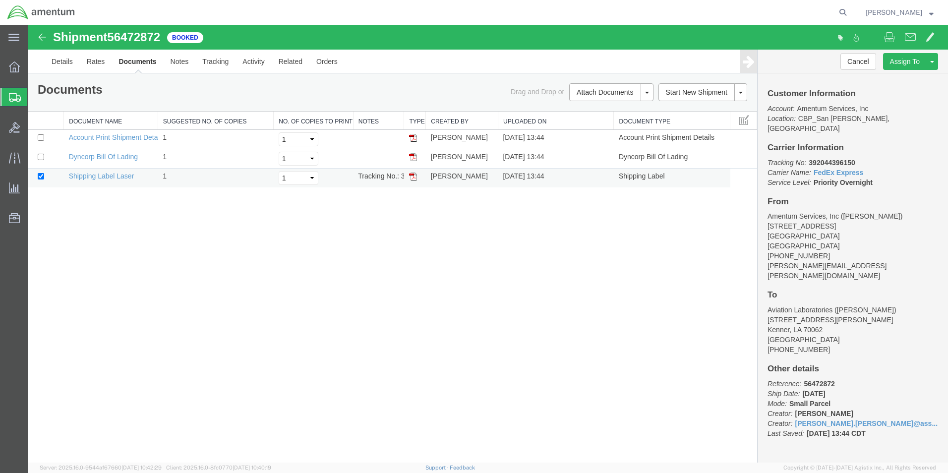
click at [411, 178] on img at bounding box center [413, 177] width 8 height 8
